Goal: Transaction & Acquisition: Purchase product/service

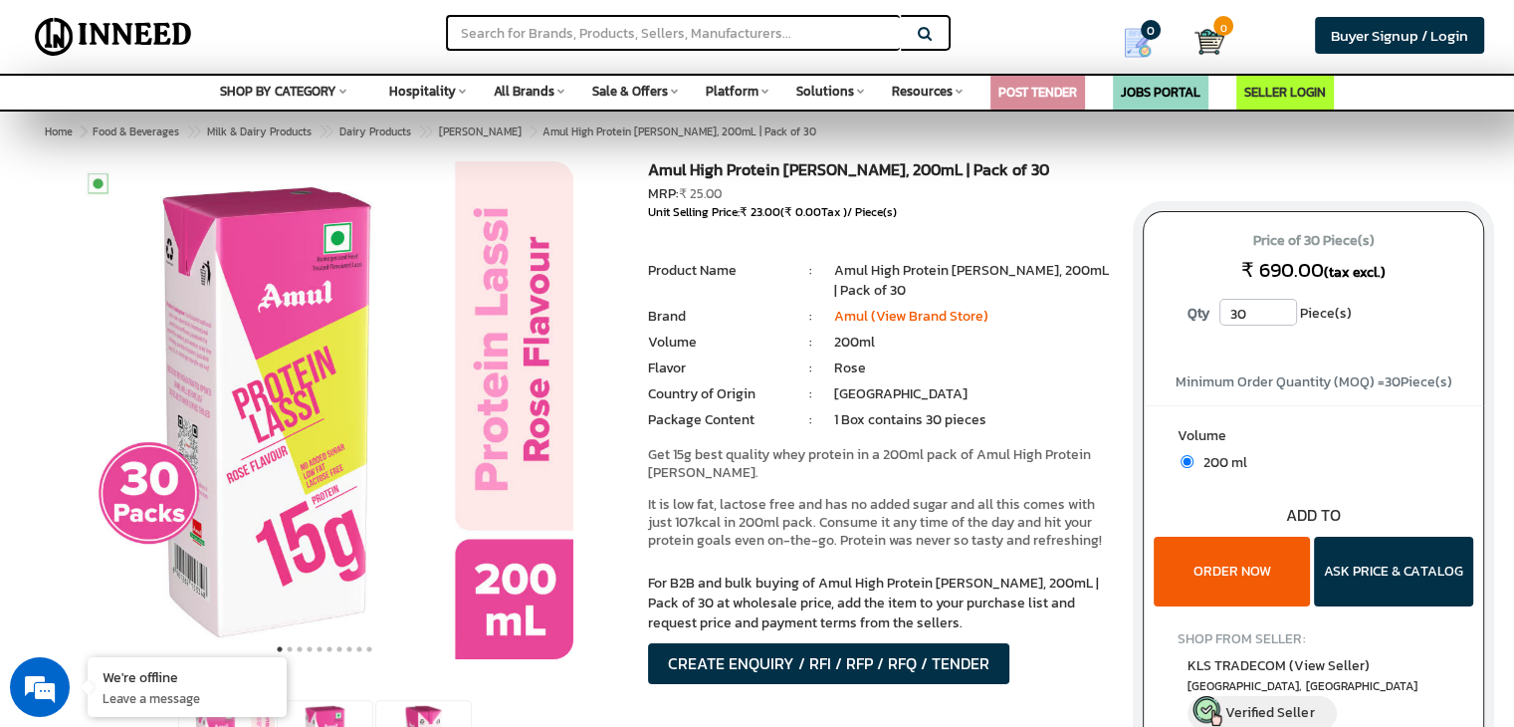
click at [1241, 312] on input "30" at bounding box center [1258, 312] width 78 height 27
click at [1257, 308] on input "30" at bounding box center [1258, 312] width 78 height 27
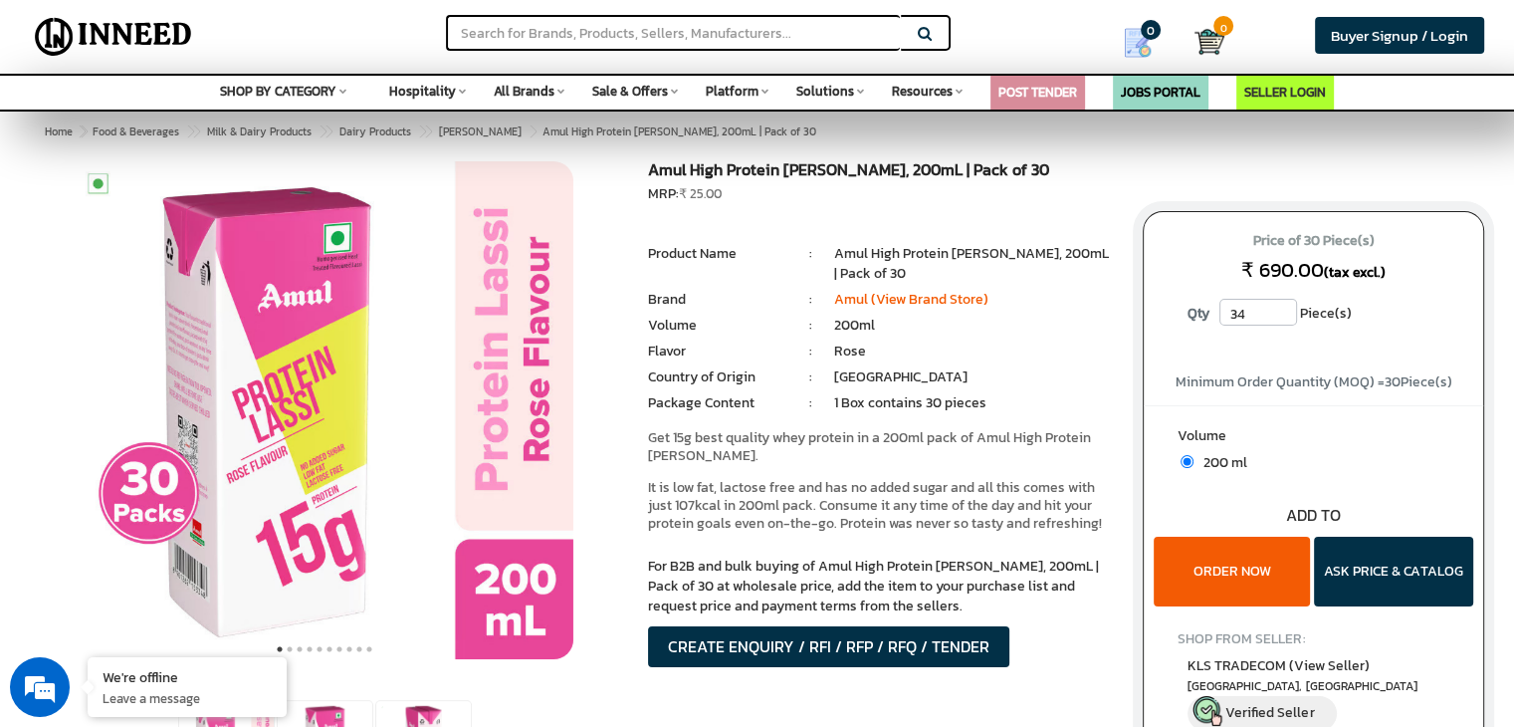
type input "3"
click at [1245, 455] on span "200 ml" at bounding box center [1221, 462] width 54 height 21
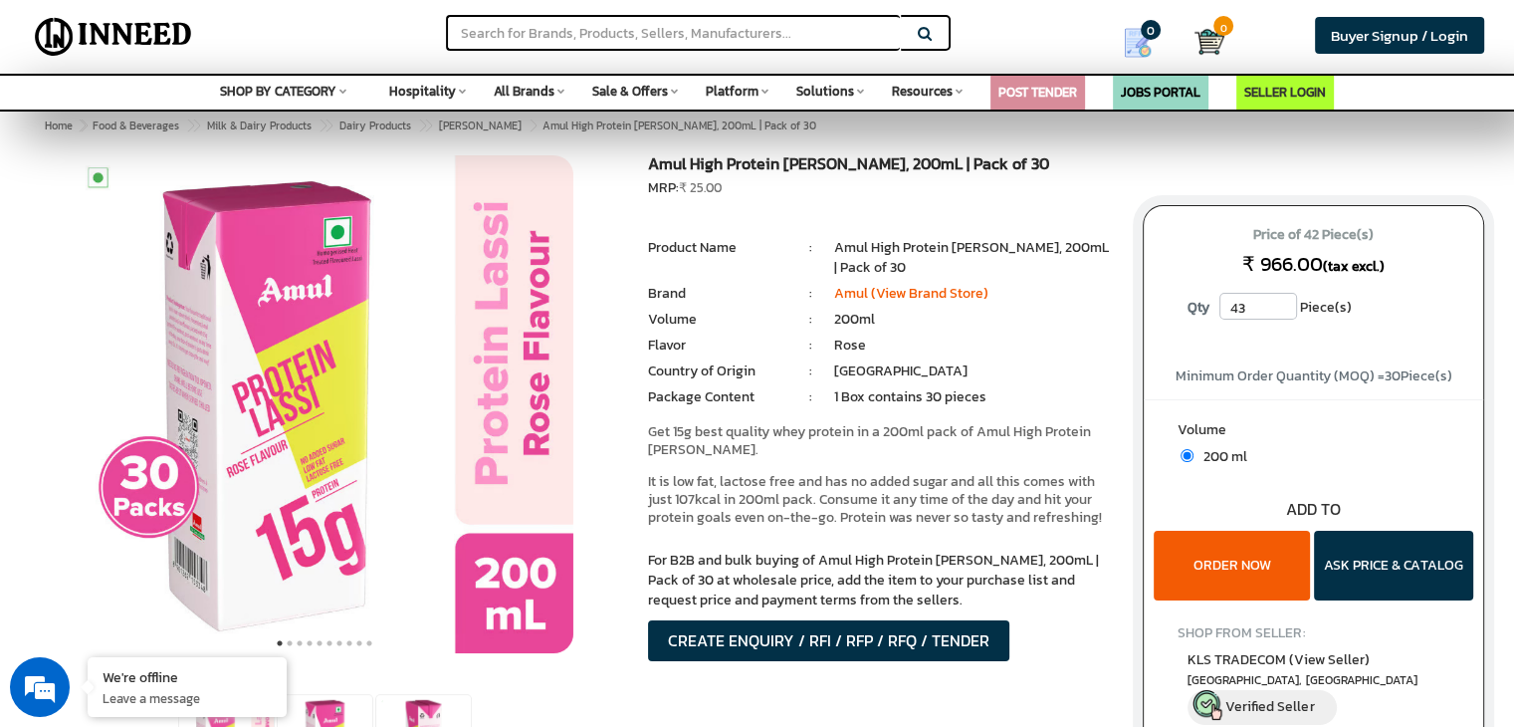
click at [1282, 304] on input "43" at bounding box center [1258, 306] width 78 height 27
click at [1282, 304] on input "44" at bounding box center [1258, 306] width 78 height 27
click at [1282, 304] on input "45" at bounding box center [1258, 306] width 78 height 27
click at [1282, 304] on input "46" at bounding box center [1258, 306] width 78 height 27
click at [1282, 304] on input "47" at bounding box center [1258, 306] width 78 height 27
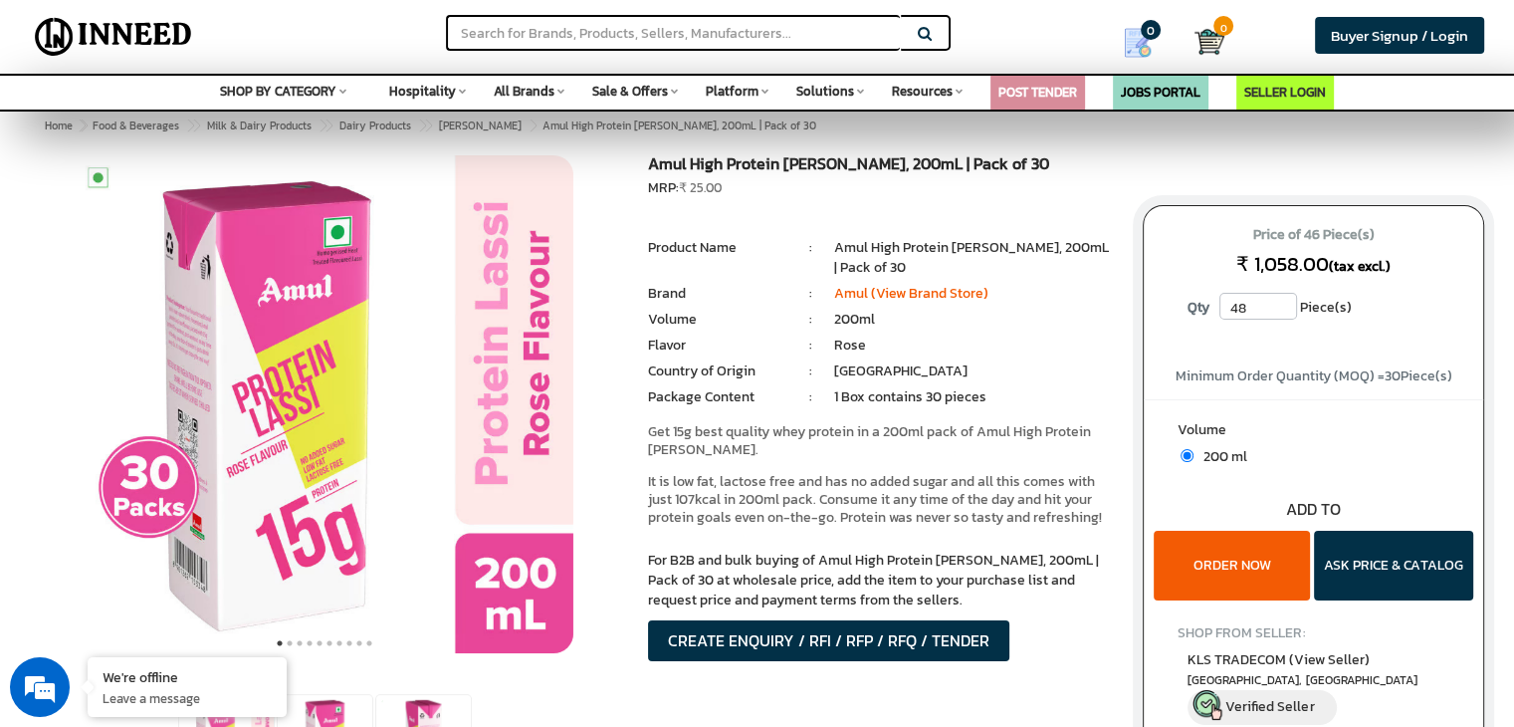
click at [1282, 304] on input "48" at bounding box center [1258, 306] width 78 height 27
click at [1282, 304] on input "49" at bounding box center [1258, 306] width 78 height 27
click at [1282, 304] on input "50" at bounding box center [1258, 306] width 78 height 27
click at [1283, 302] on input "51" at bounding box center [1258, 306] width 78 height 27
click at [1283, 302] on input "52" at bounding box center [1258, 306] width 78 height 27
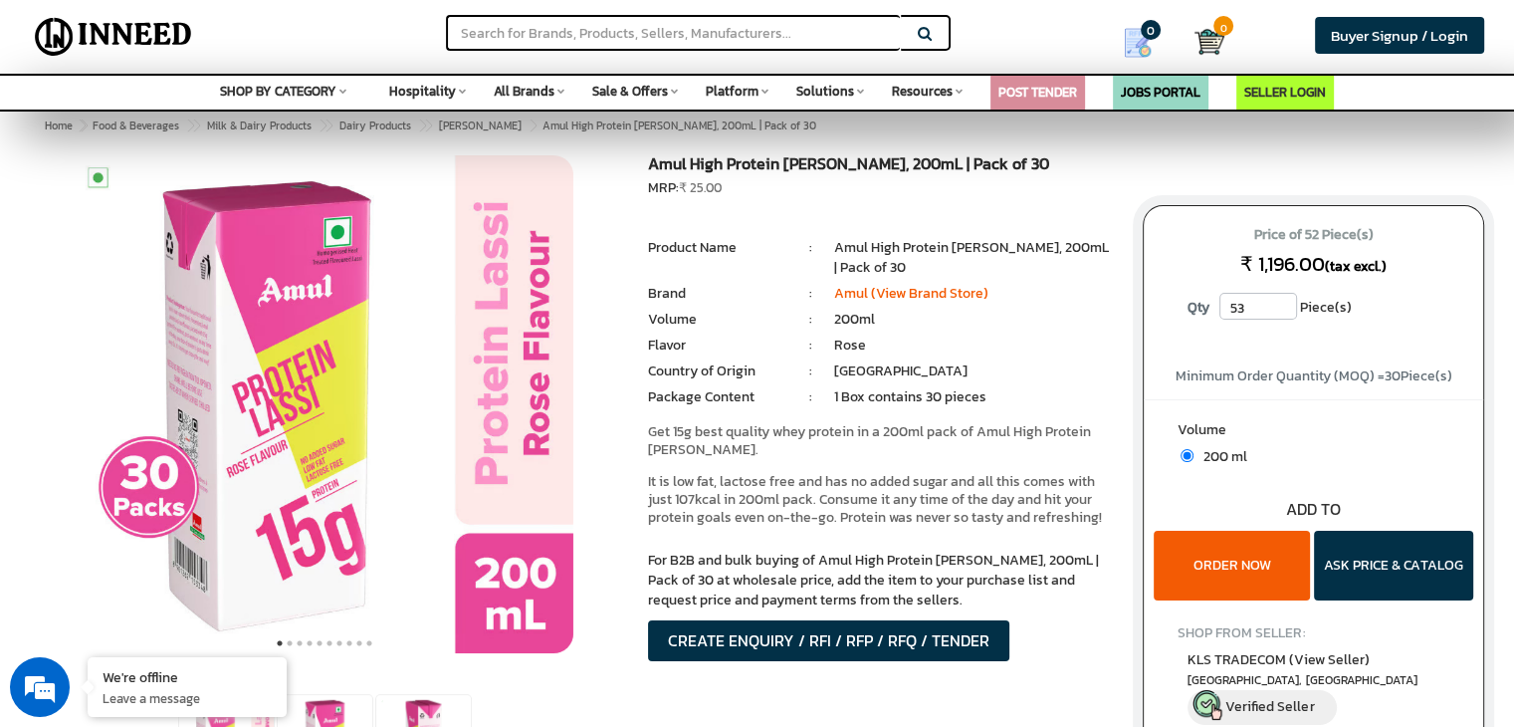
click at [1283, 302] on input "53" at bounding box center [1258, 306] width 78 height 27
click at [1283, 302] on input "54" at bounding box center [1258, 306] width 78 height 27
click at [1283, 302] on input "55" at bounding box center [1258, 306] width 78 height 27
click at [1283, 302] on input "56" at bounding box center [1258, 306] width 78 height 27
click at [1283, 302] on input "57" at bounding box center [1258, 306] width 78 height 27
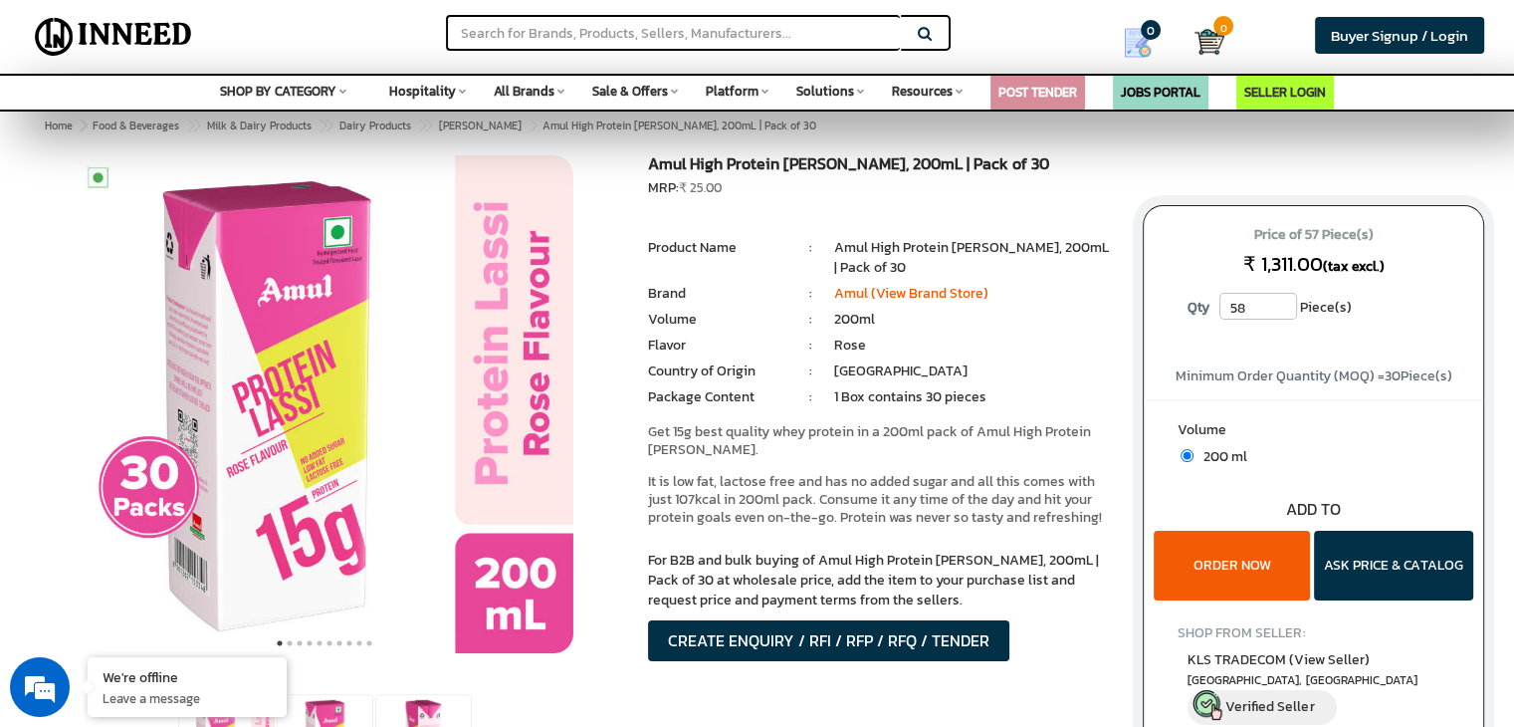
click at [1283, 302] on input "58" at bounding box center [1258, 306] width 78 height 27
click at [1283, 302] on input "59" at bounding box center [1258, 306] width 78 height 27
type input "60"
click at [1283, 302] on input "60" at bounding box center [1258, 306] width 78 height 27
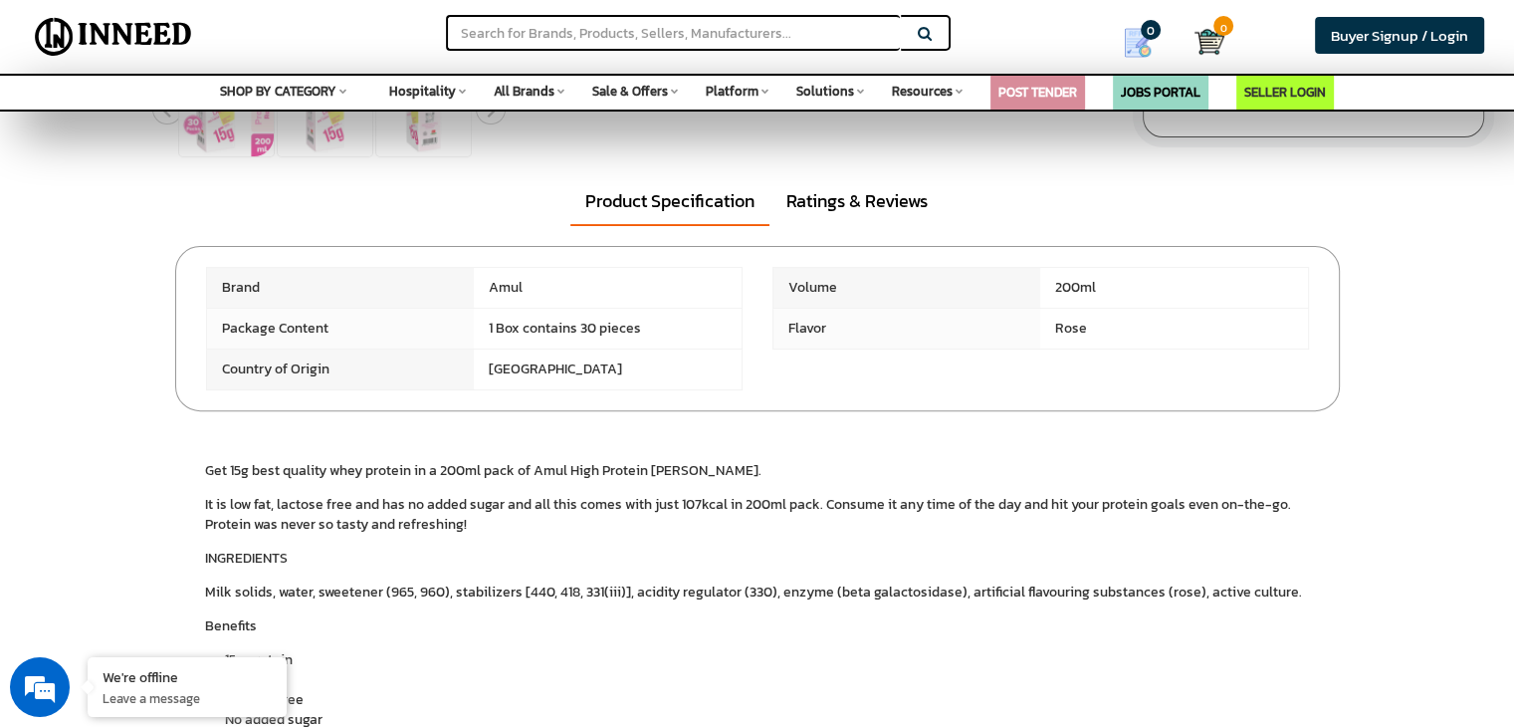
scroll to position [4, 0]
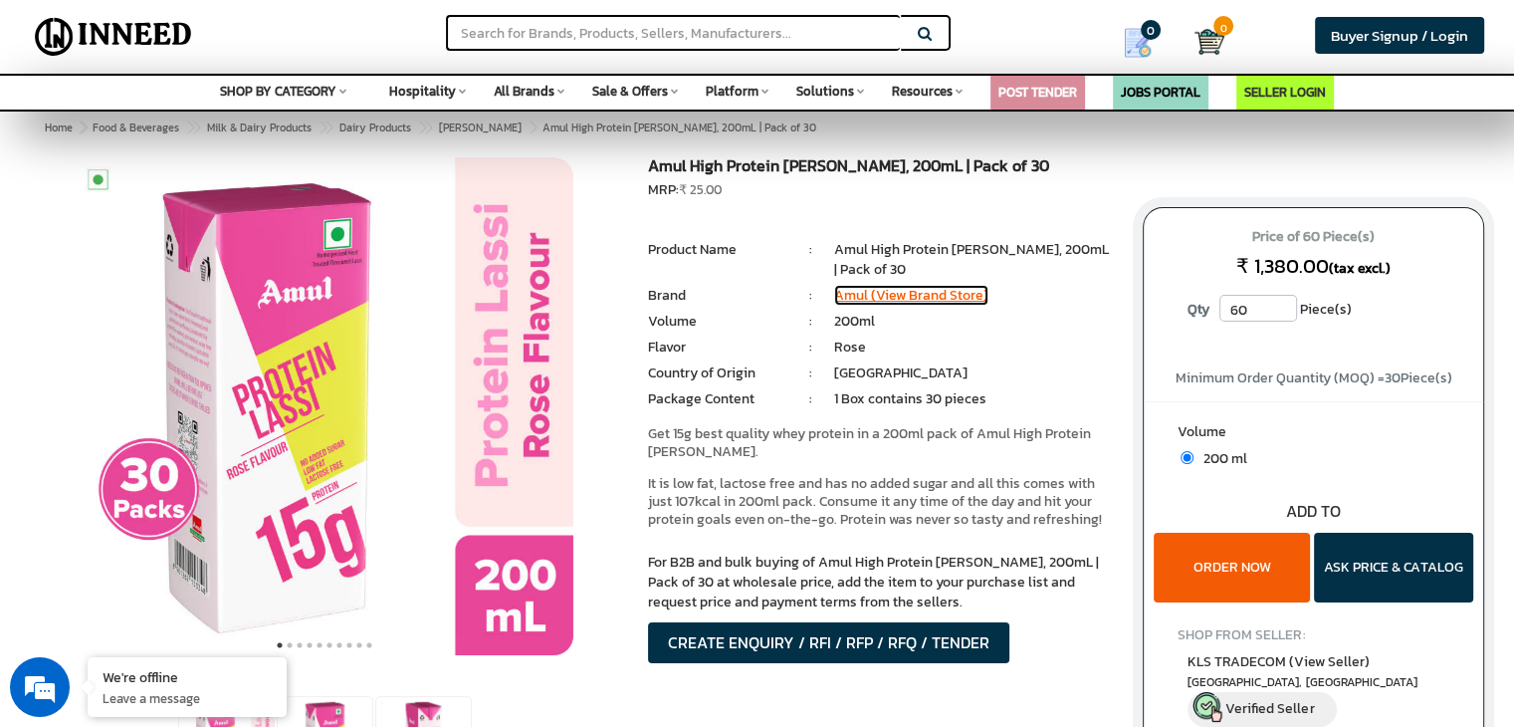
click at [854, 289] on link "Amul (View Brand Store)" at bounding box center [911, 295] width 154 height 21
